Goal: Check status

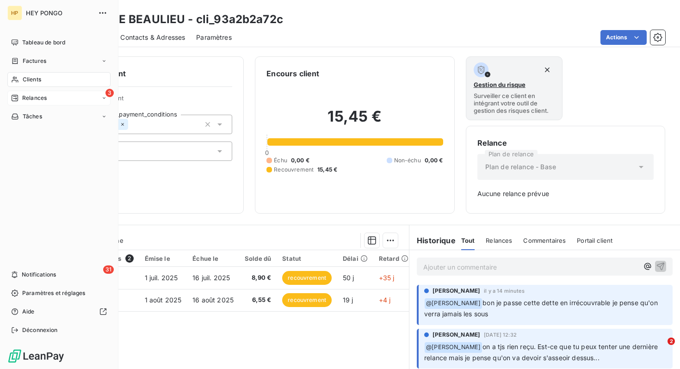
click at [48, 100] on div "3 Relances" at bounding box center [58, 98] width 103 height 15
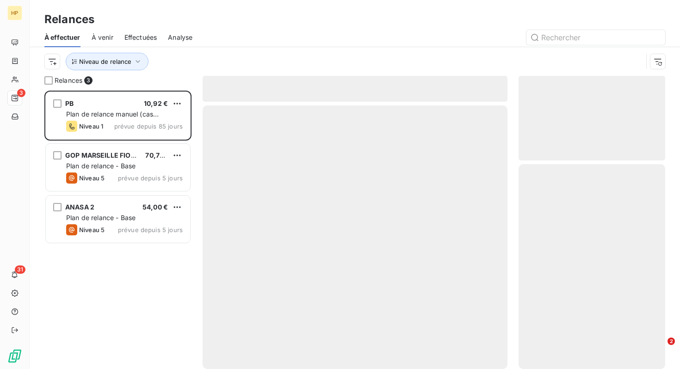
scroll to position [279, 147]
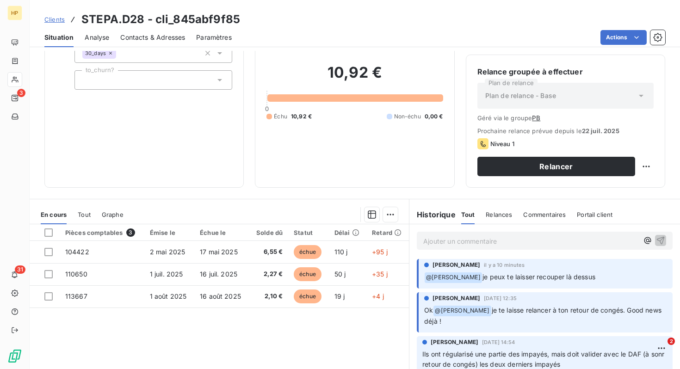
scroll to position [83, 0]
